Goal: Task Accomplishment & Management: Use online tool/utility

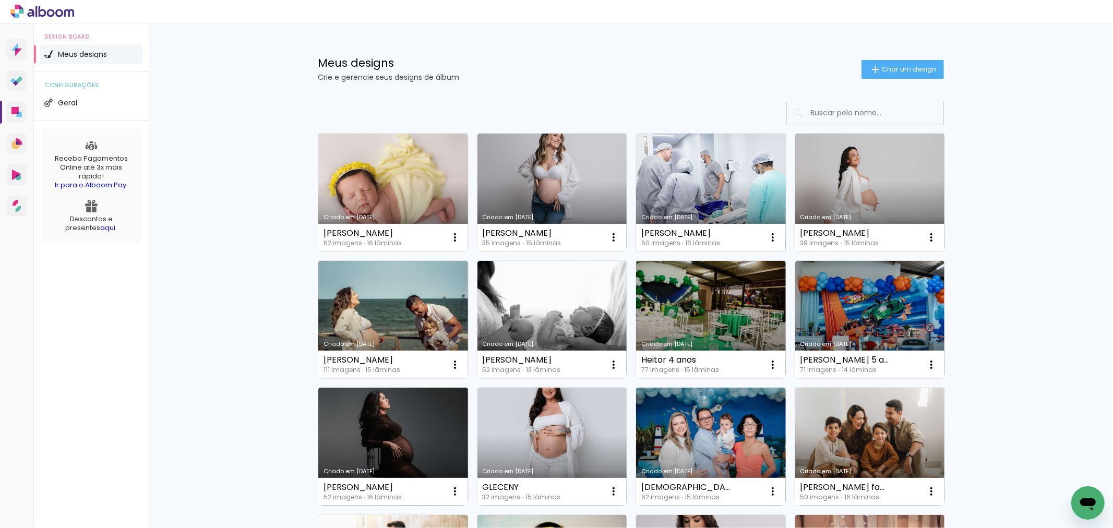
click at [689, 165] on link "Criado em [DATE]" at bounding box center [711, 193] width 150 height 118
